Goal: Transaction & Acquisition: Purchase product/service

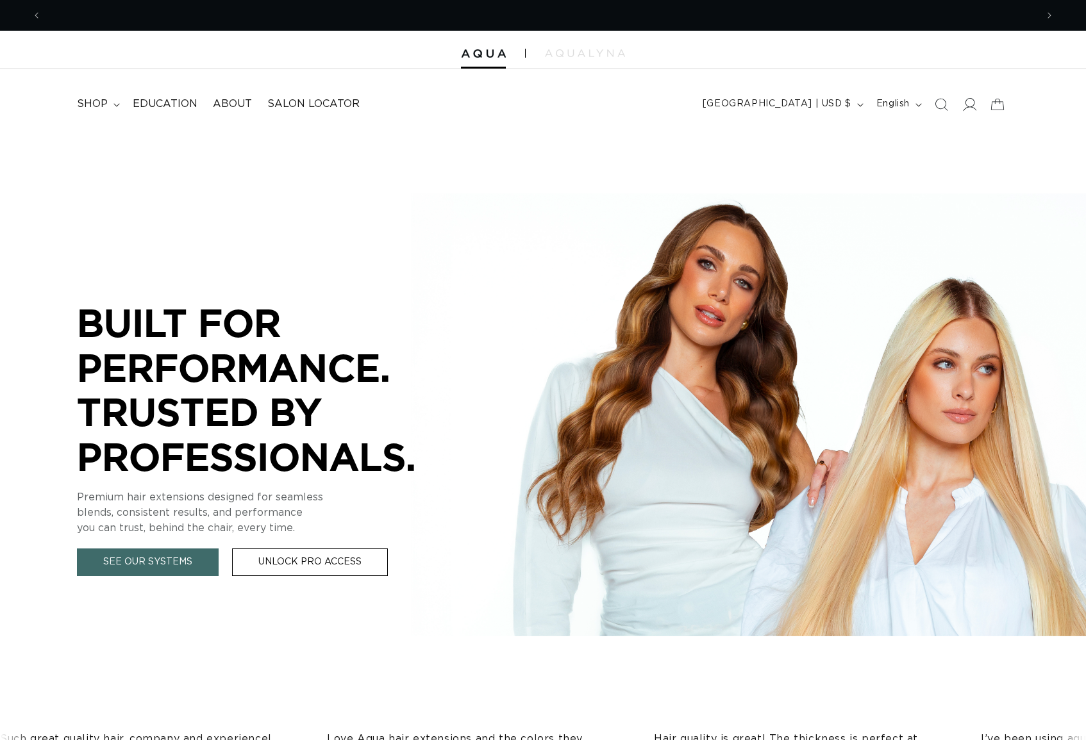
click at [968, 105] on icon at bounding box center [968, 103] width 13 height 13
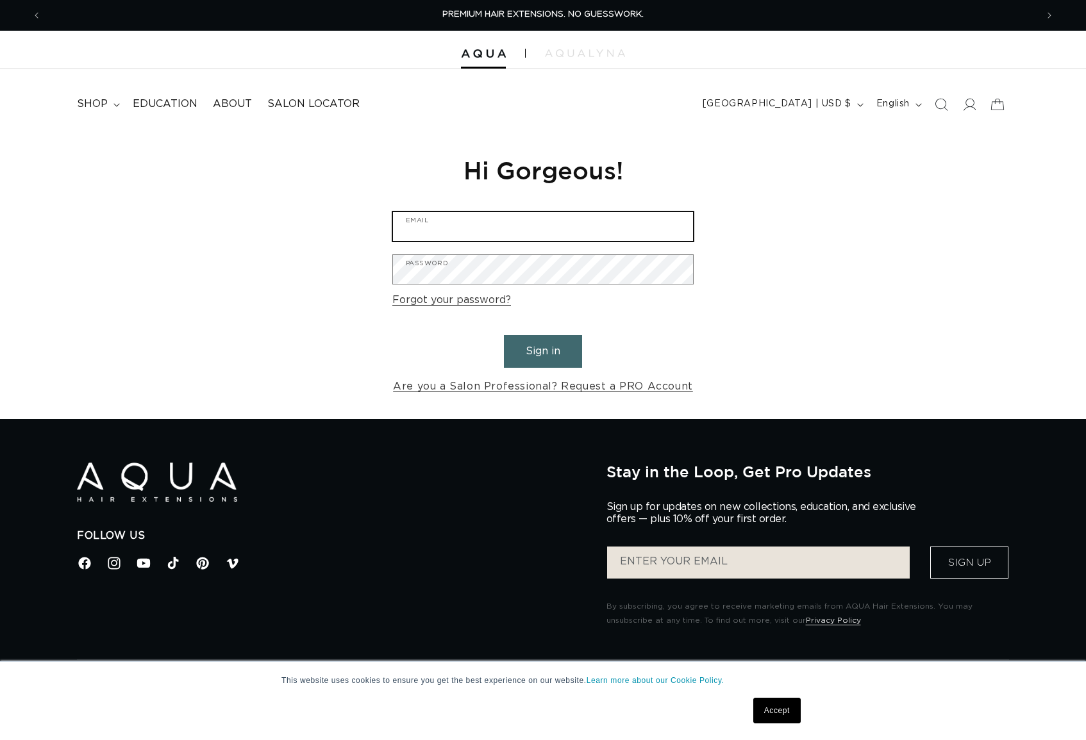
click at [448, 231] on input "Email" at bounding box center [543, 226] width 300 height 29
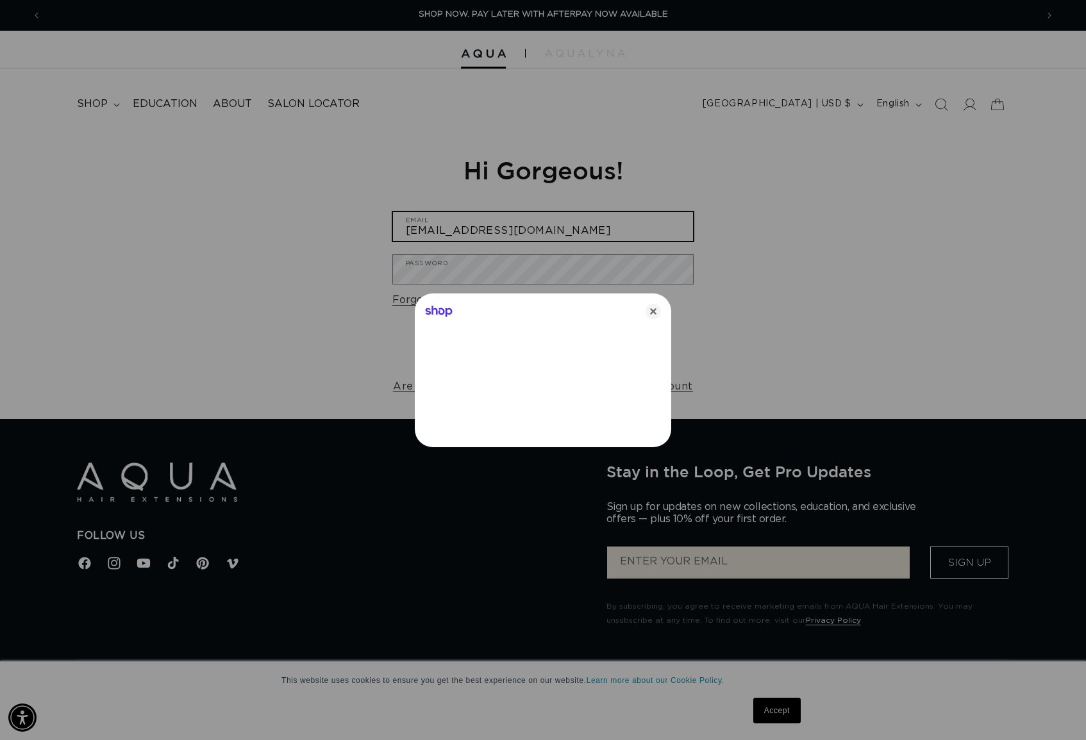
type input "[EMAIL_ADDRESS][DOMAIN_NAME]"
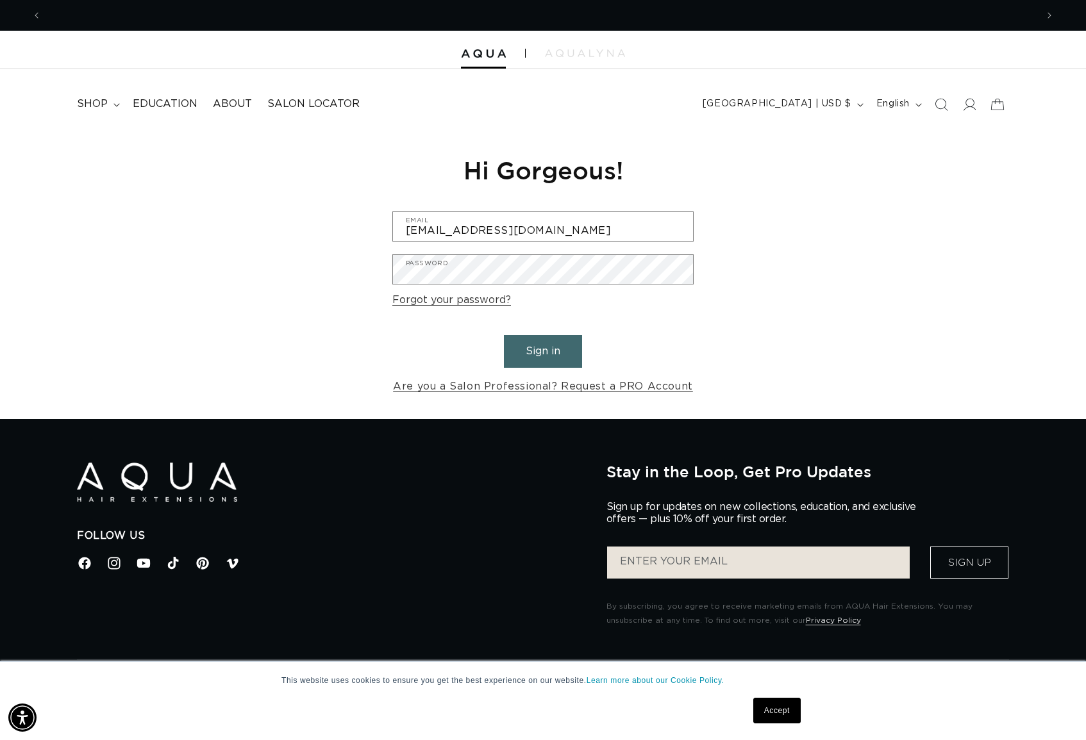
scroll to position [0, 0]
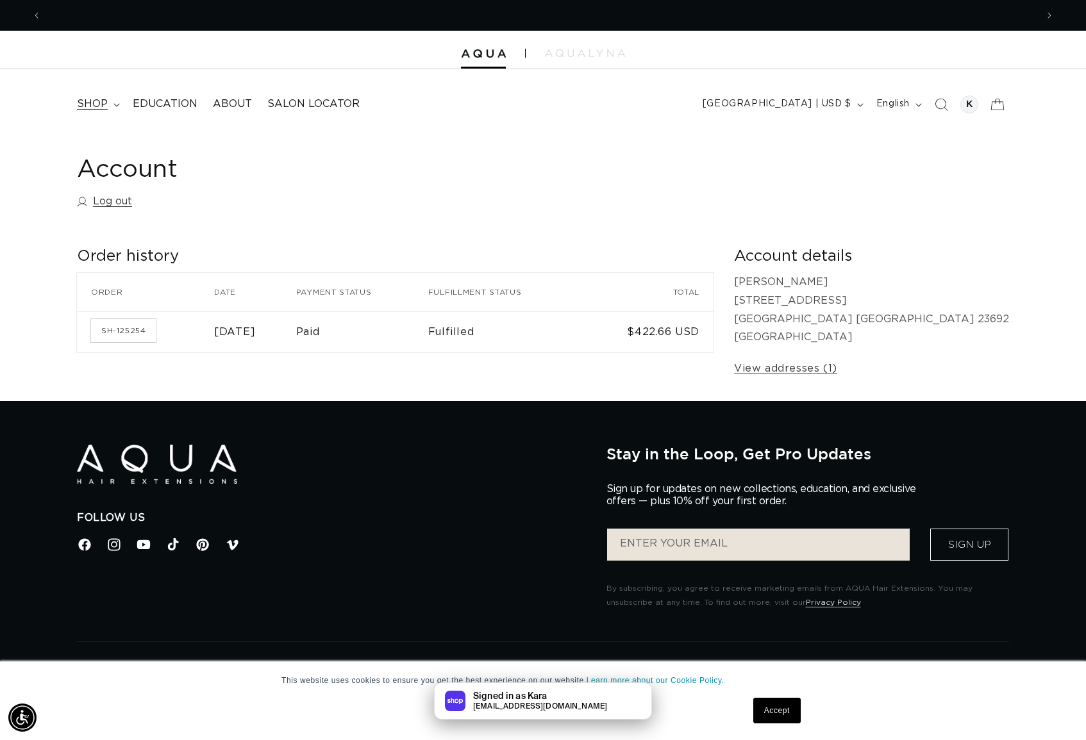
scroll to position [0, 1989]
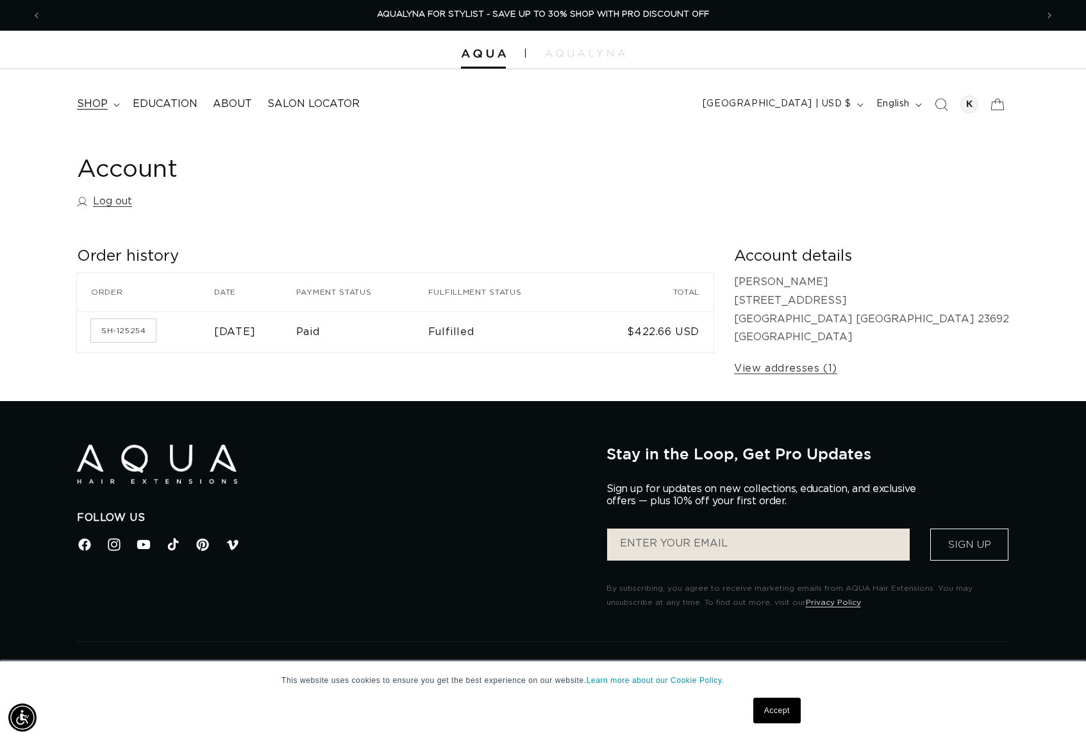
click at [106, 99] on span "shop" at bounding box center [92, 103] width 31 height 13
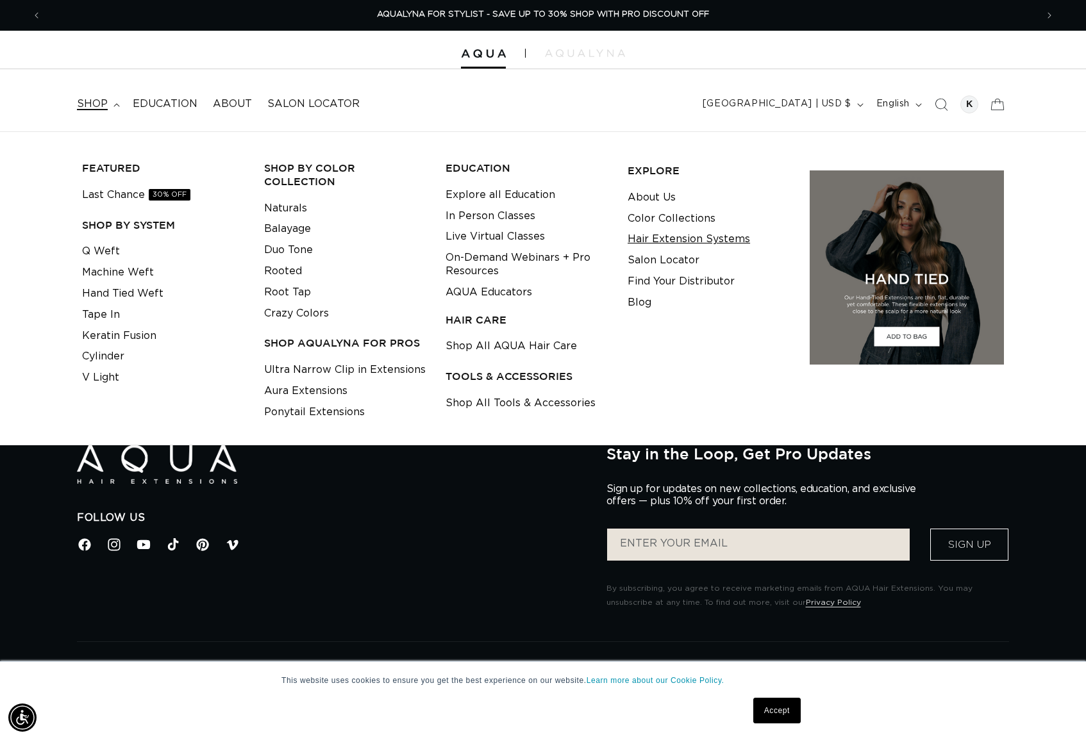
click at [656, 238] on link "Hair Extension Systems" at bounding box center [688, 239] width 122 height 21
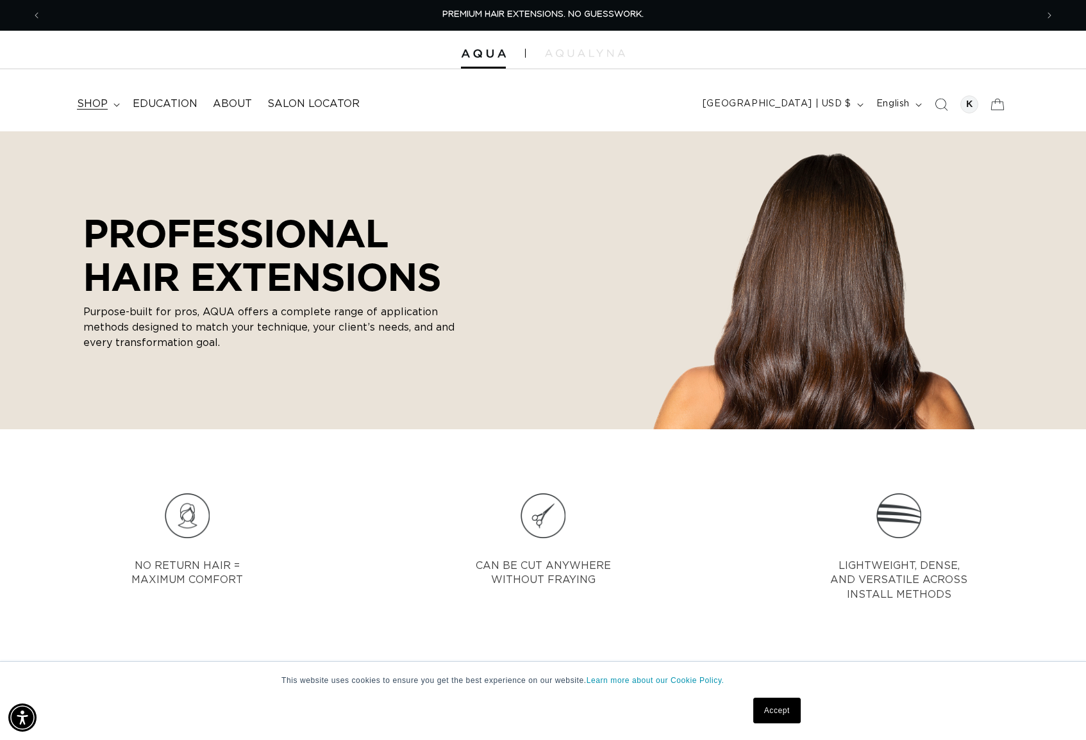
click at [117, 104] on icon at bounding box center [116, 105] width 6 height 4
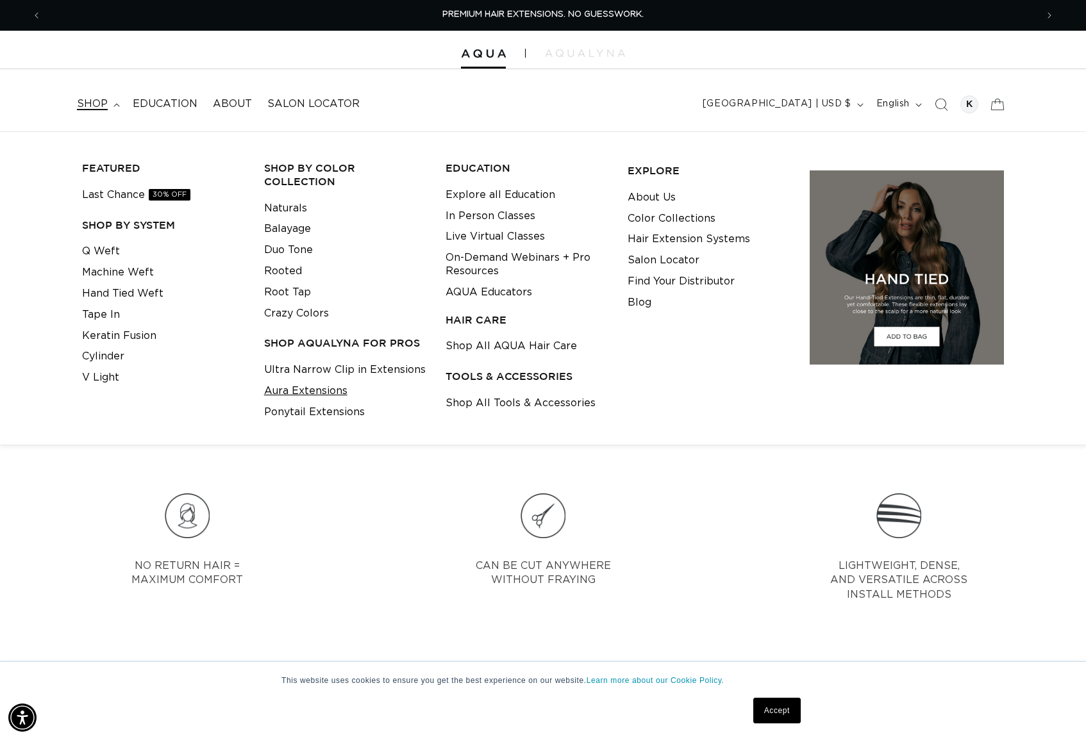
click at [298, 381] on link "Aura Extensions" at bounding box center [305, 391] width 83 height 21
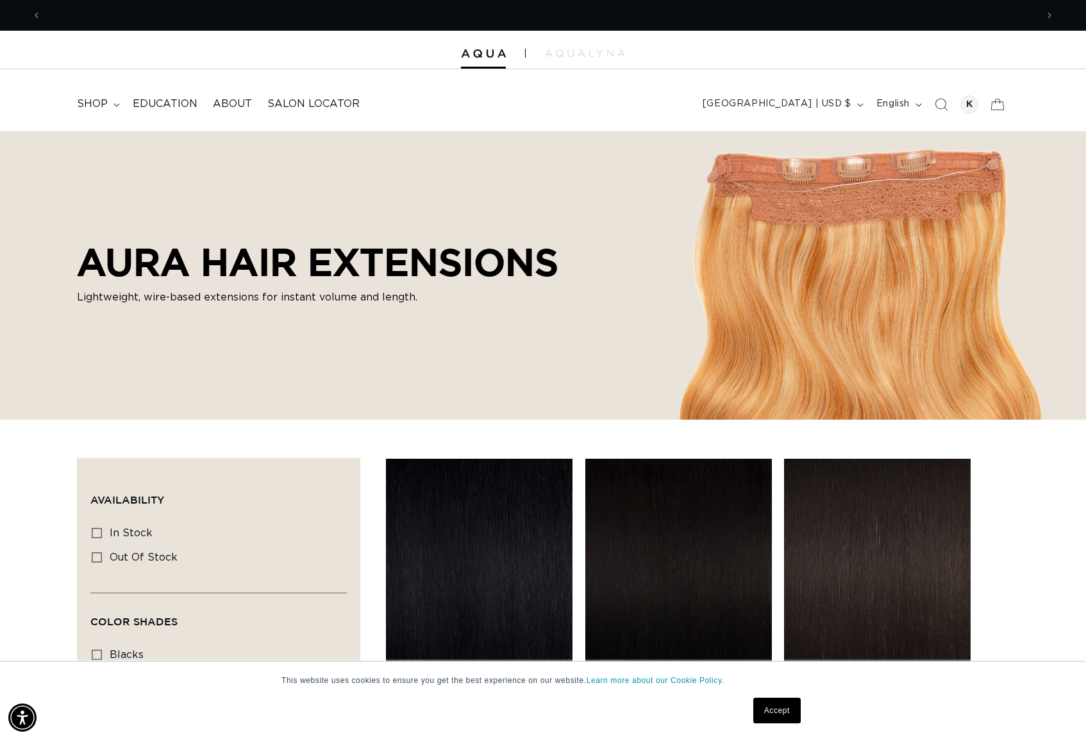
scroll to position [0, 1989]
drag, startPoint x: 982, startPoint y: 250, endPoint x: 951, endPoint y: 260, distance: 32.4
click at [951, 260] on div "AURA HAIR EXTENSIONS Lightweight, wire-based extensions for instant volume and …" at bounding box center [543, 275] width 1086 height 288
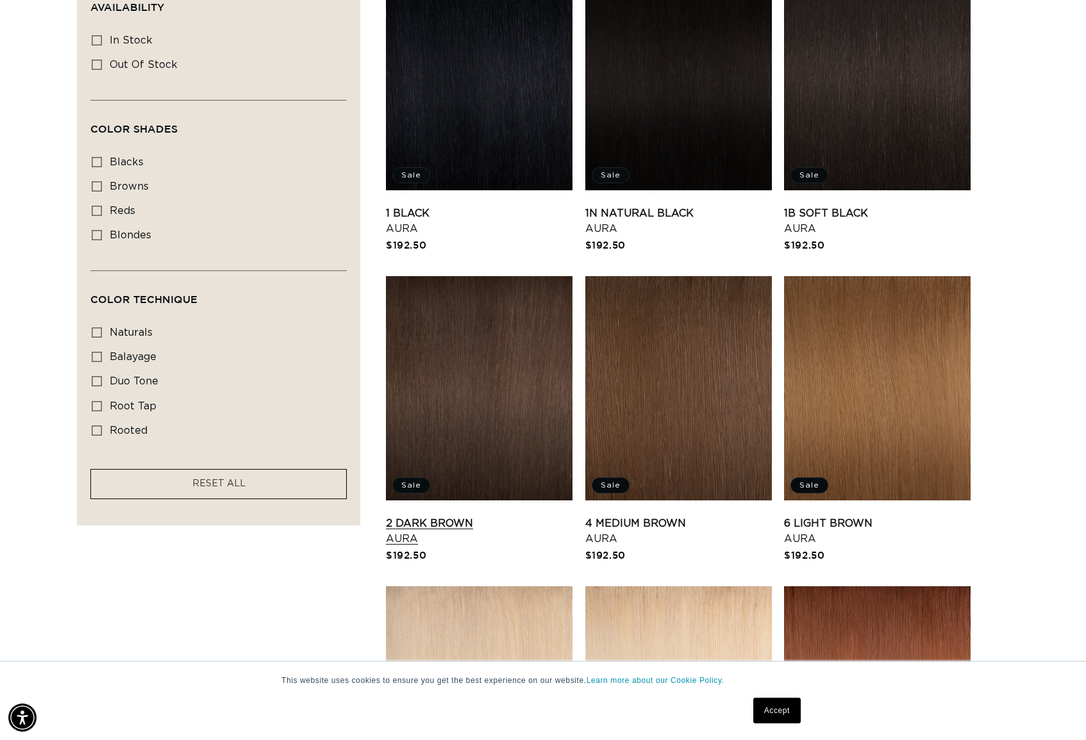
scroll to position [0, 0]
click at [488, 516] on link "2 Dark Brown Aura" at bounding box center [479, 531] width 187 height 31
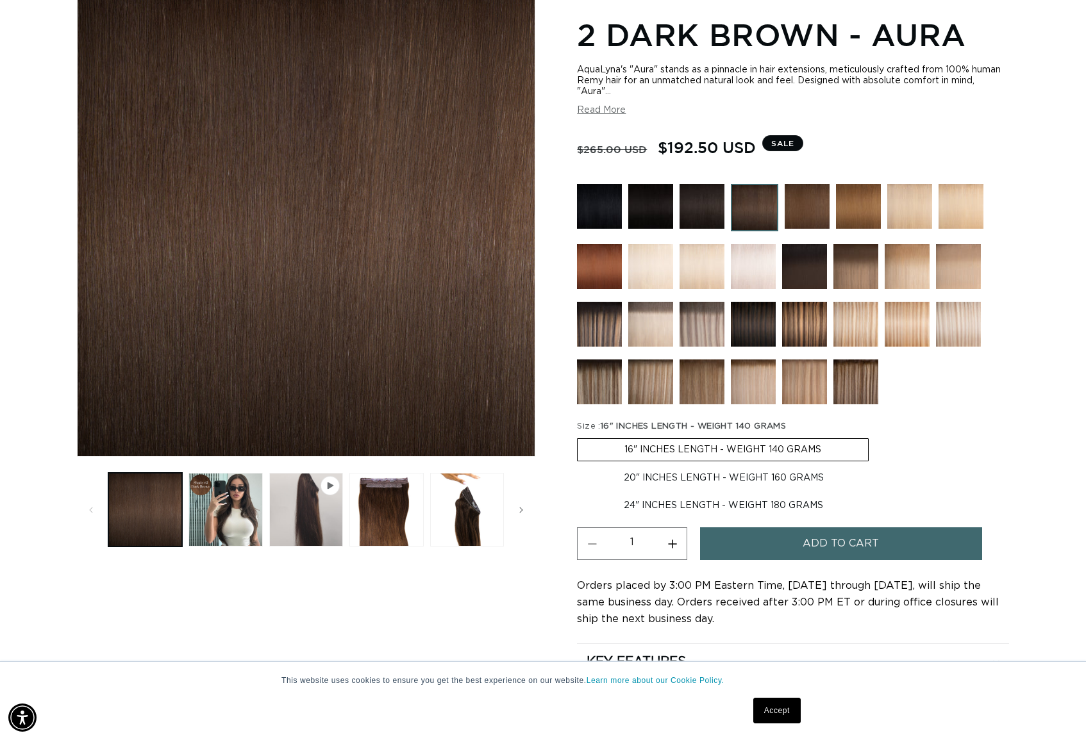
scroll to position [188, 0]
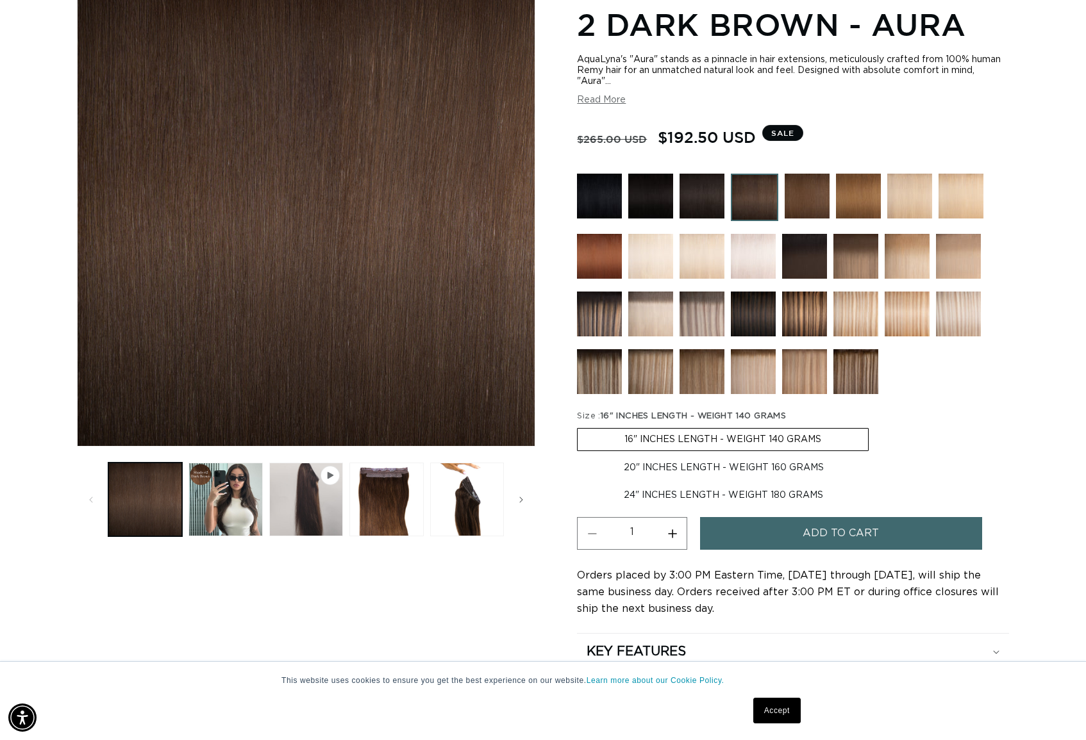
click at [756, 488] on label "24" INCHES LENGTH - WEIGHT 180 GRAMS Variant sold out or unavailable" at bounding box center [723, 496] width 293 height 22
click at [877, 455] on input "24" INCHES LENGTH - WEIGHT 180 GRAMS Variant sold out or unavailable" at bounding box center [877, 454] width 1 height 1
radio input "true"
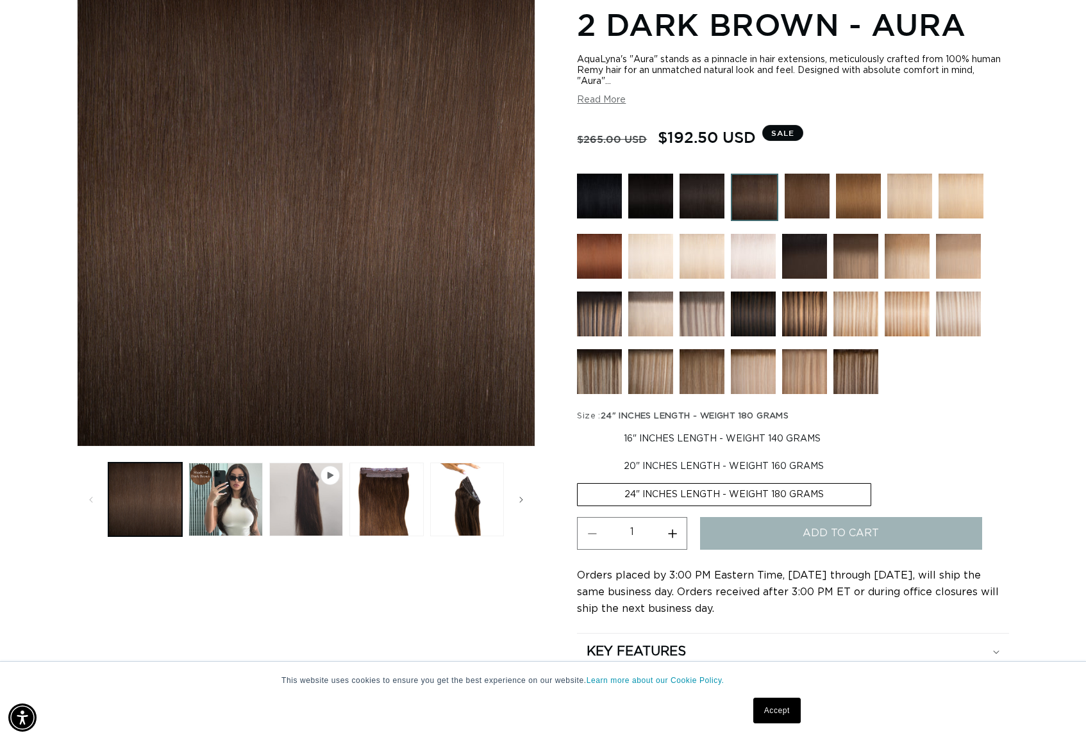
scroll to position [0, 995]
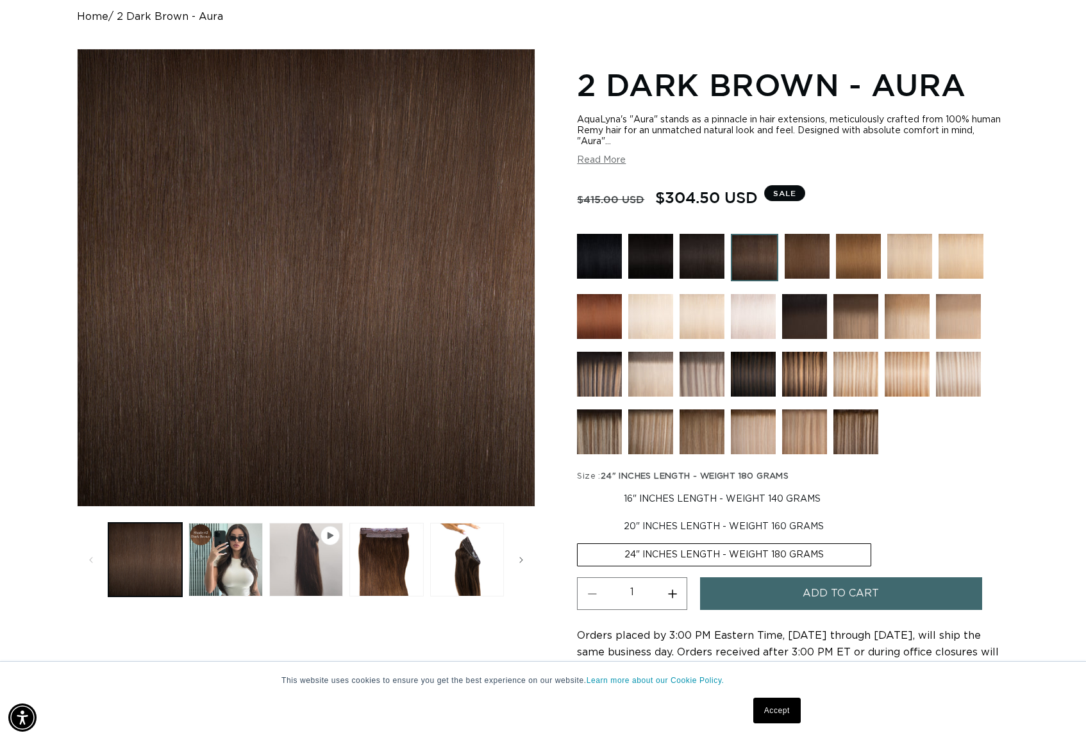
scroll to position [0, 995]
